Goal: Use online tool/utility: Utilize a website feature to perform a specific function

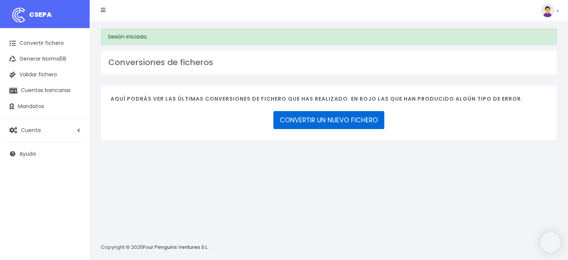
click at [303, 115] on link "CONVERTIR UN NUEVO FICHERO" at bounding box center [328, 120] width 111 height 18
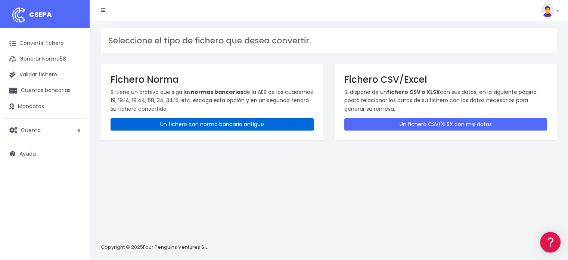
click at [184, 128] on link "Un fichero con norma bancaria antiguo" at bounding box center [212, 124] width 203 height 12
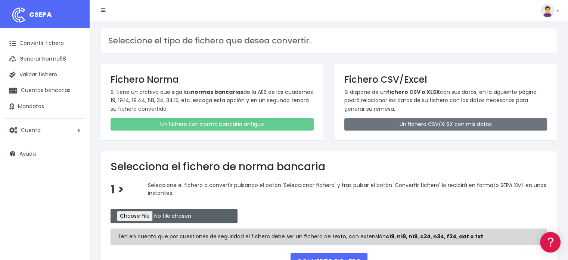
click at [143, 212] on input "file" at bounding box center [174, 215] width 127 height 15
type input "C:\fakepath\CO25081480"
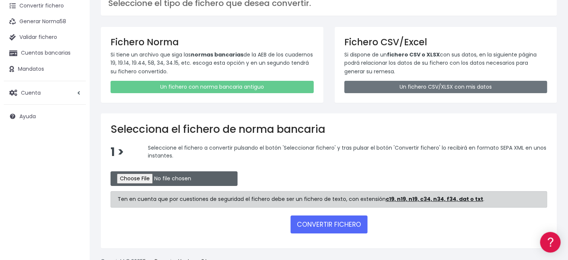
scroll to position [57, 0]
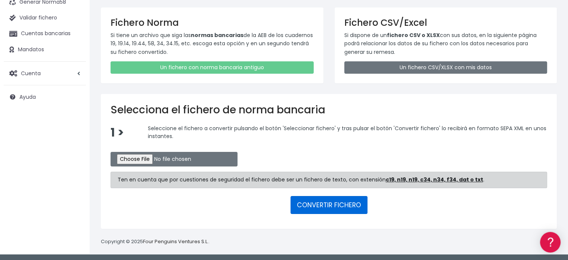
click at [325, 204] on button "CONVERTIR FICHERO" at bounding box center [329, 205] width 77 height 18
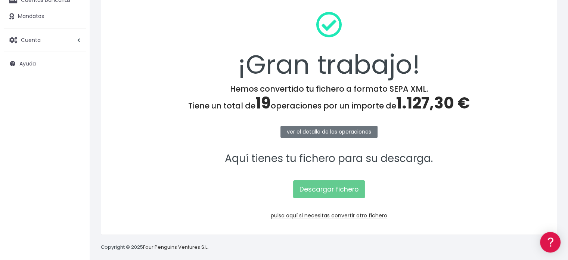
scroll to position [97, 0]
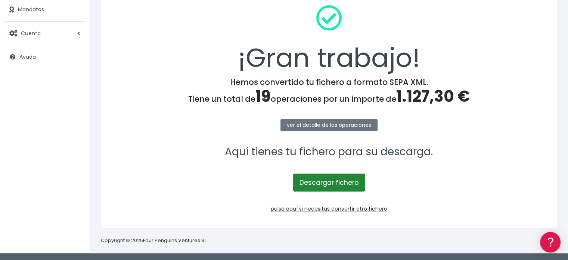
click at [321, 184] on link "Descargar fichero" at bounding box center [329, 182] width 72 height 18
